Goal: Obtain resource: Obtain resource

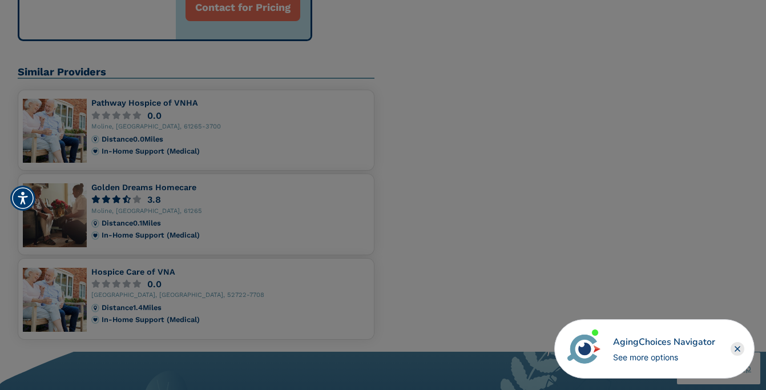
scroll to position [804, 0]
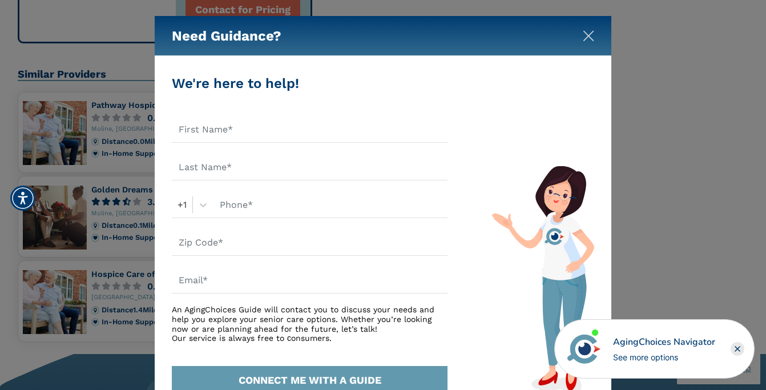
click at [587, 35] on img "Close" at bounding box center [588, 35] width 11 height 11
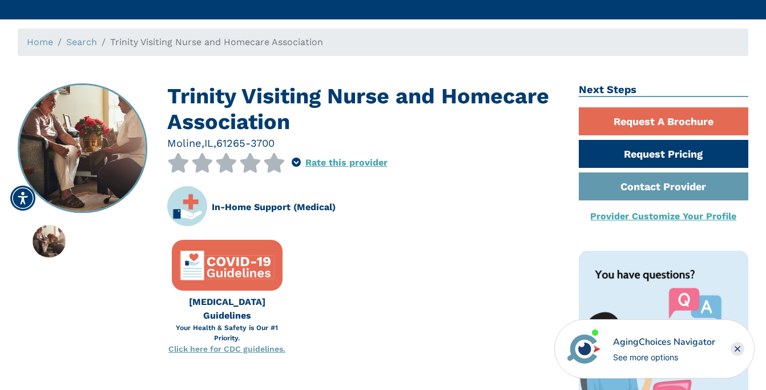
scroll to position [39, 0]
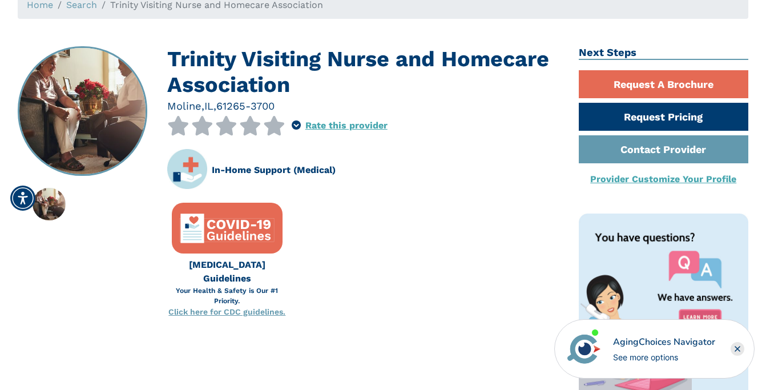
scroll to position [76, 0]
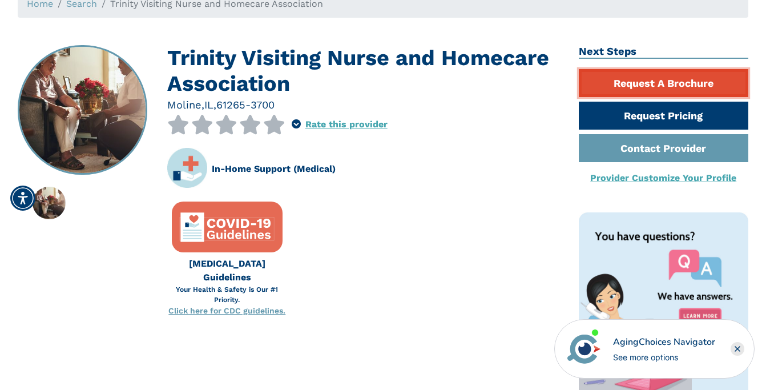
click at [603, 83] on link "Request A Brochure" at bounding box center [664, 83] width 170 height 28
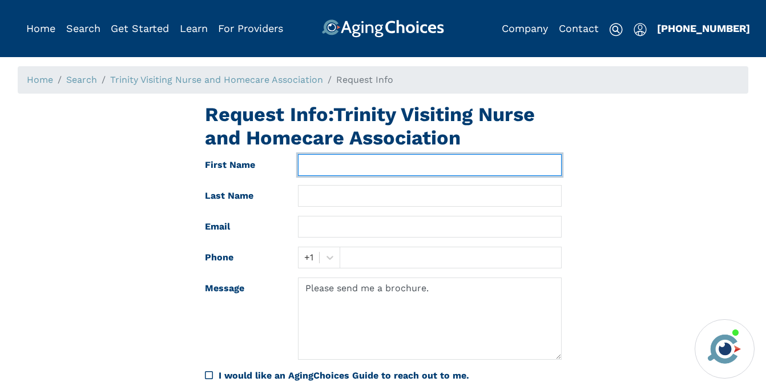
click at [364, 170] on input "text" at bounding box center [429, 165] width 263 height 22
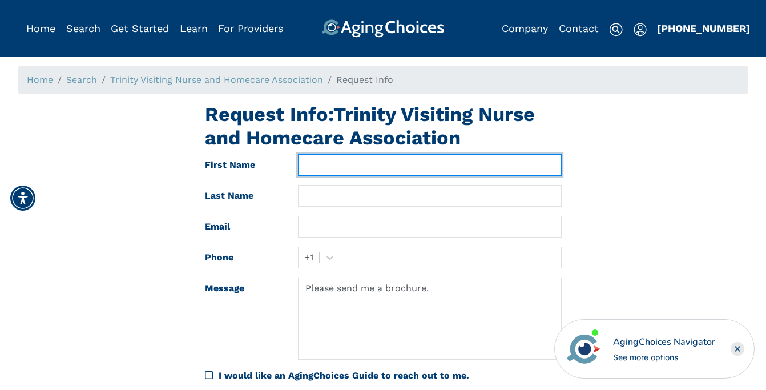
type input "[PERSON_NAME]"
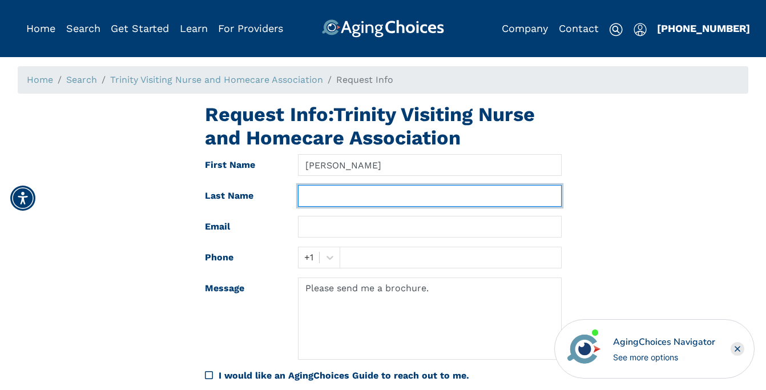
type input "Dahlenburg"
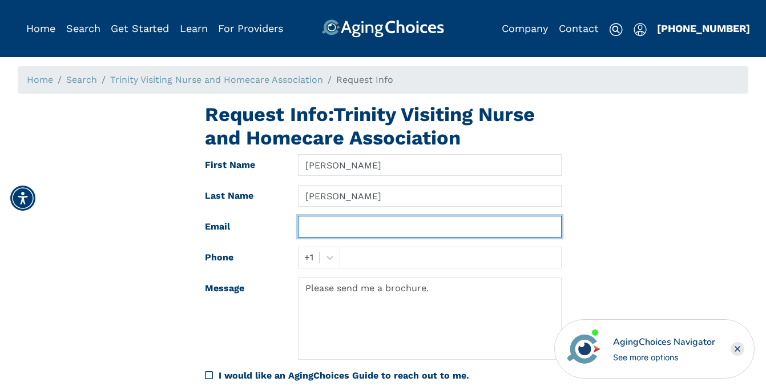
type input "beth.dahlenburg@gmail.com"
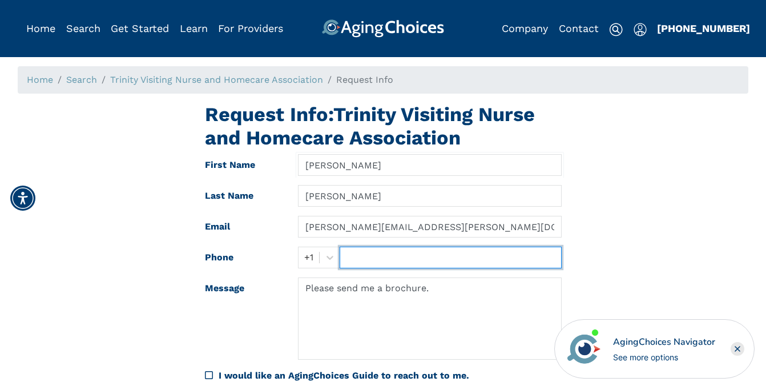
click at [368, 257] on input "text" at bounding box center [450, 258] width 221 height 22
type input "8474218328"
